Goal: Task Accomplishment & Management: Use online tool/utility

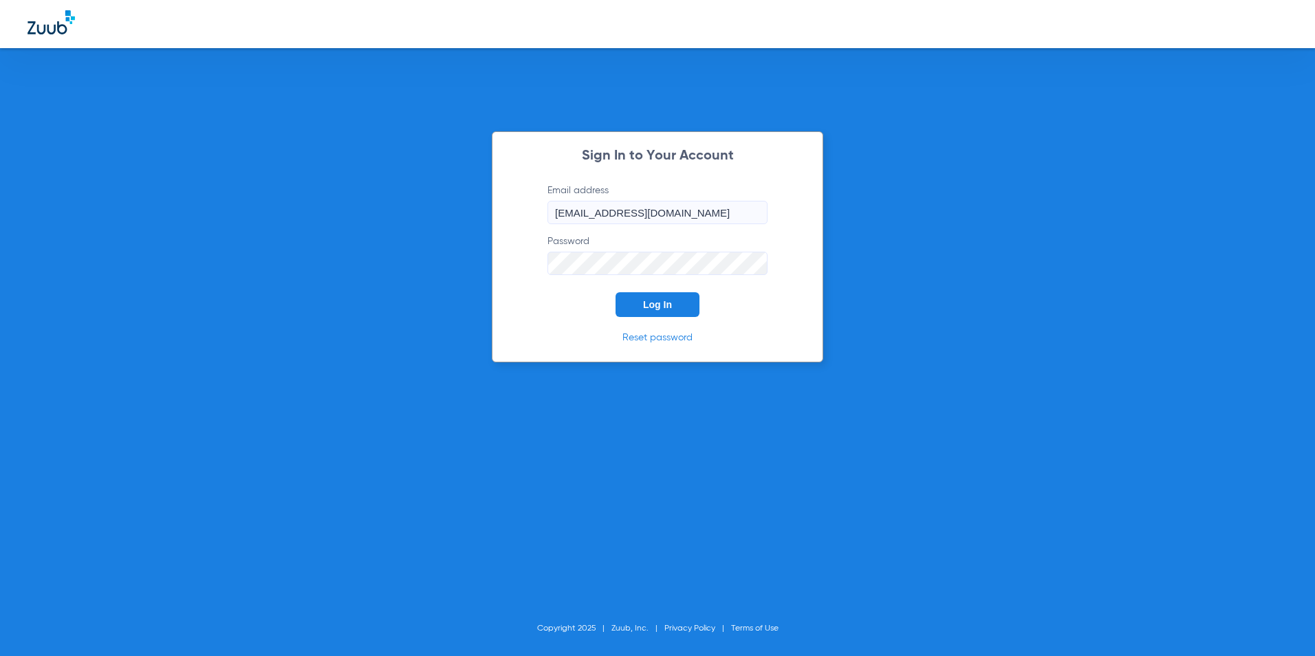
click at [688, 286] on form "Email address [EMAIL_ADDRESS][DOMAIN_NAME] Password Log In" at bounding box center [657, 250] width 261 height 133
drag, startPoint x: 671, startPoint y: 305, endPoint x: 677, endPoint y: 283, distance: 22.9
click at [672, 303] on button "Log In" at bounding box center [658, 304] width 84 height 25
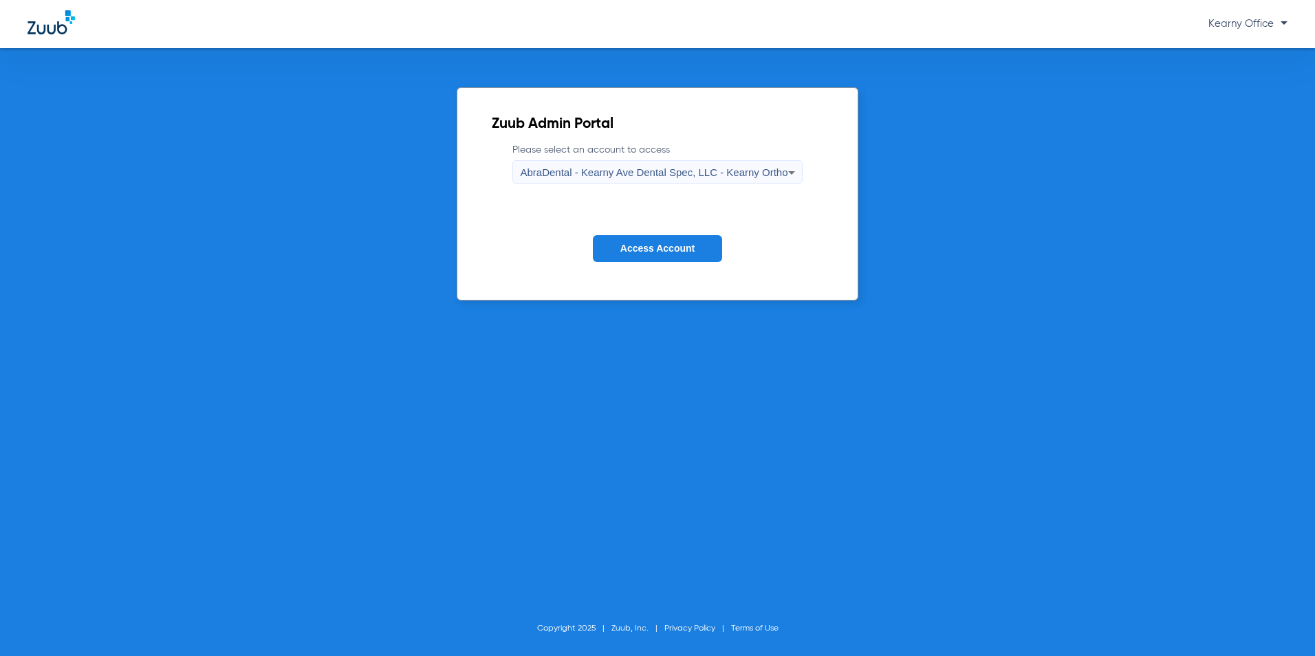
click at [784, 171] on icon at bounding box center [792, 172] width 17 height 17
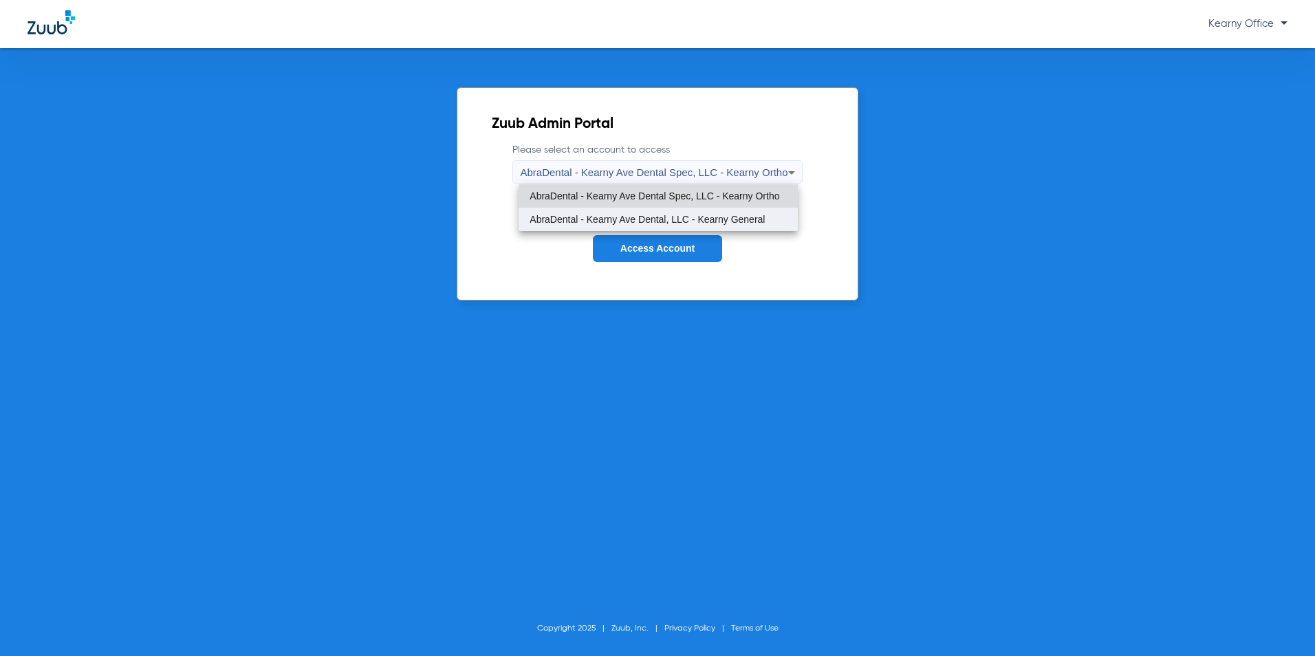
click at [740, 215] on span "AbraDental - Kearny Ave Dental, LLC - Kearny General" at bounding box center [647, 220] width 235 height 10
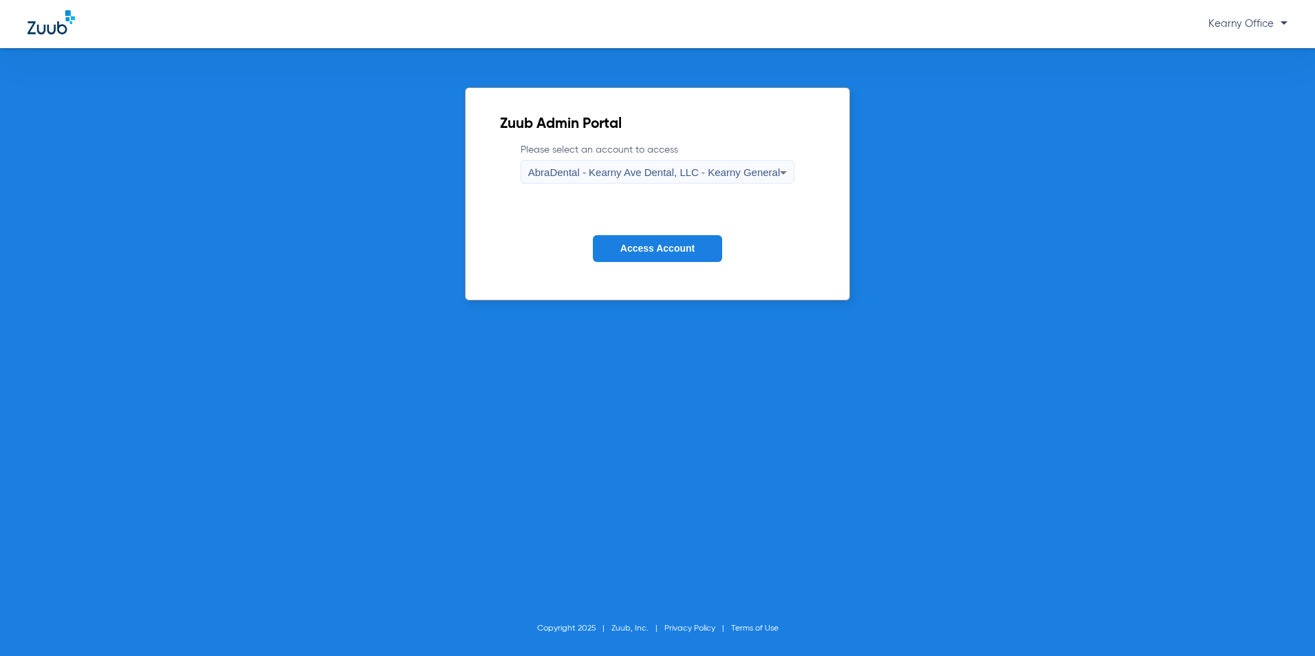
click at [695, 254] on span "Access Account" at bounding box center [658, 248] width 74 height 11
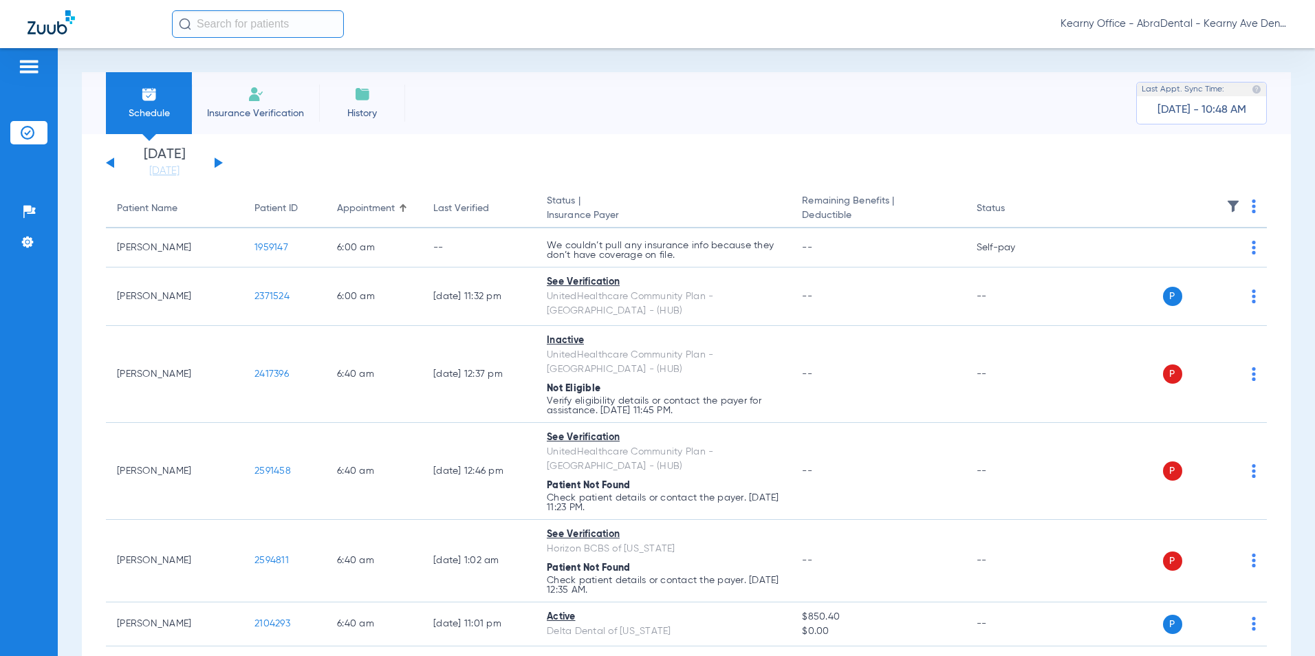
click at [268, 113] on span "Insurance Verification" at bounding box center [255, 114] width 107 height 14
